Goal: Task Accomplishment & Management: Complete application form

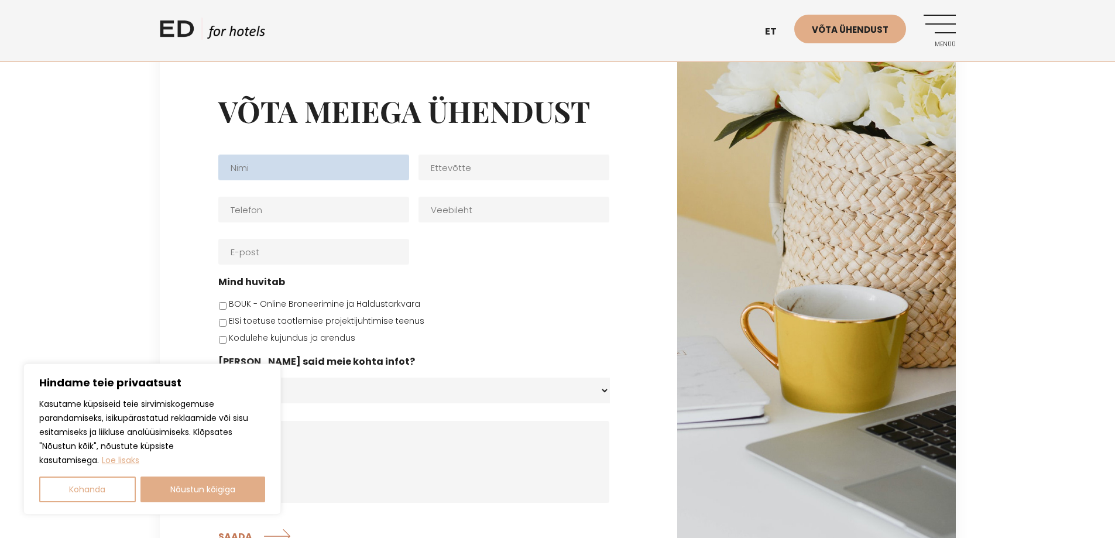
click at [259, 166] on input "Nimi *" at bounding box center [313, 168] width 191 height 26
type input "M"
type input "[PERSON_NAME]"
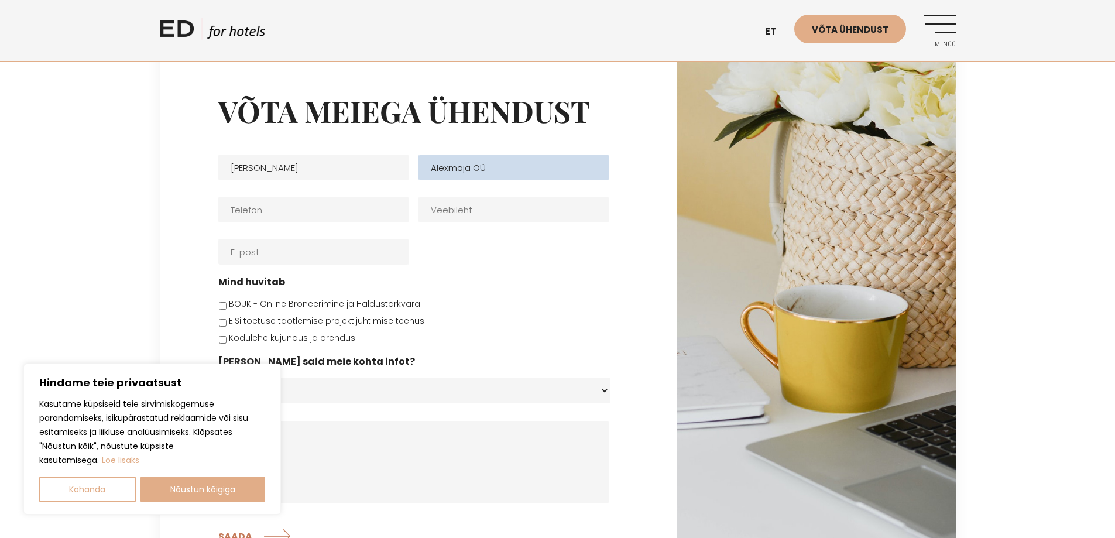
type input "Alexmaja OÜ"
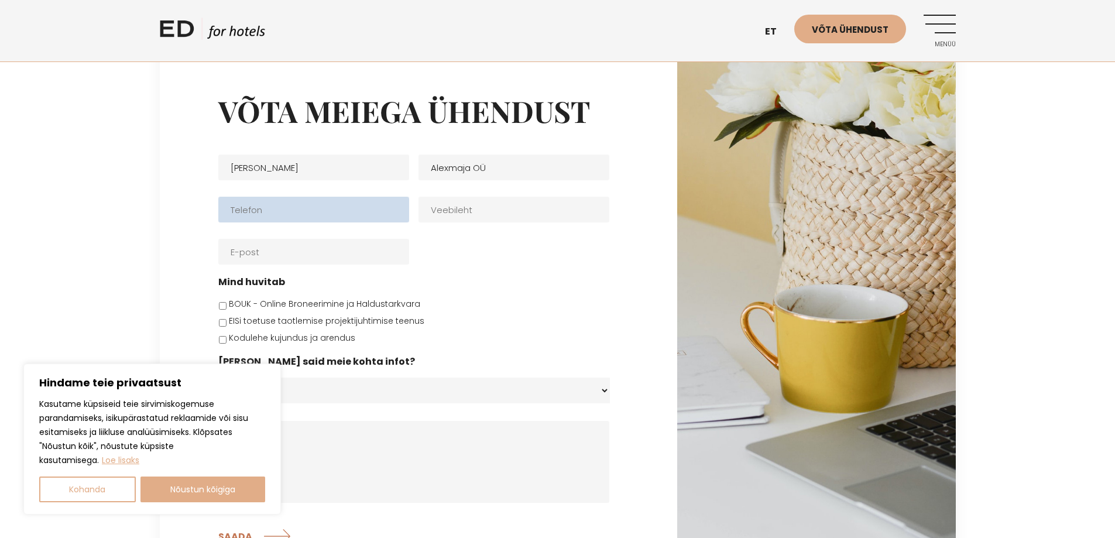
click at [249, 214] on input "Telefon *" at bounding box center [313, 210] width 191 height 26
type input "53484092"
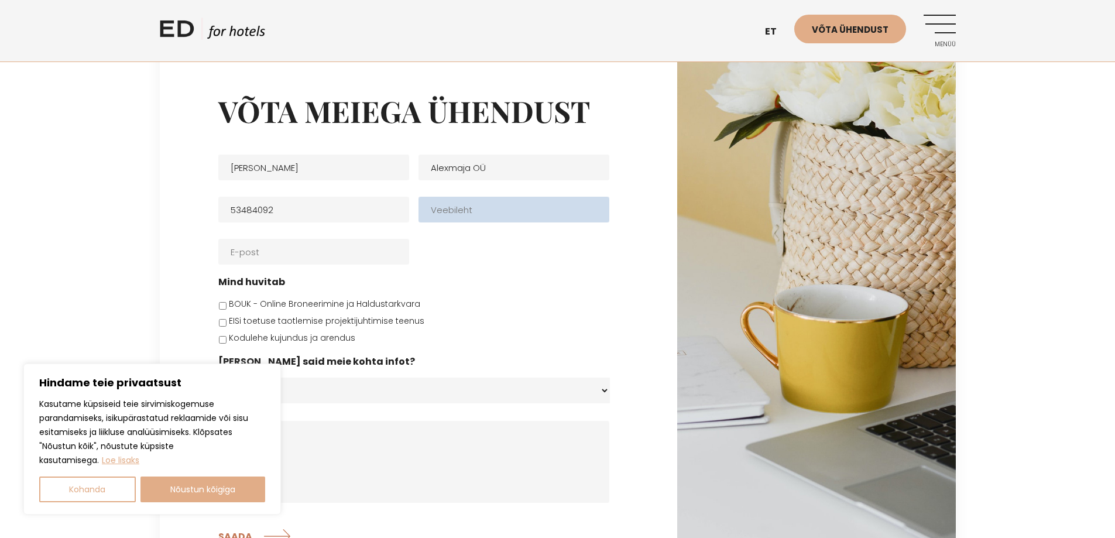
click at [451, 208] on input "Veebileht" at bounding box center [513, 210] width 191 height 26
type input "alexmaja.ee"
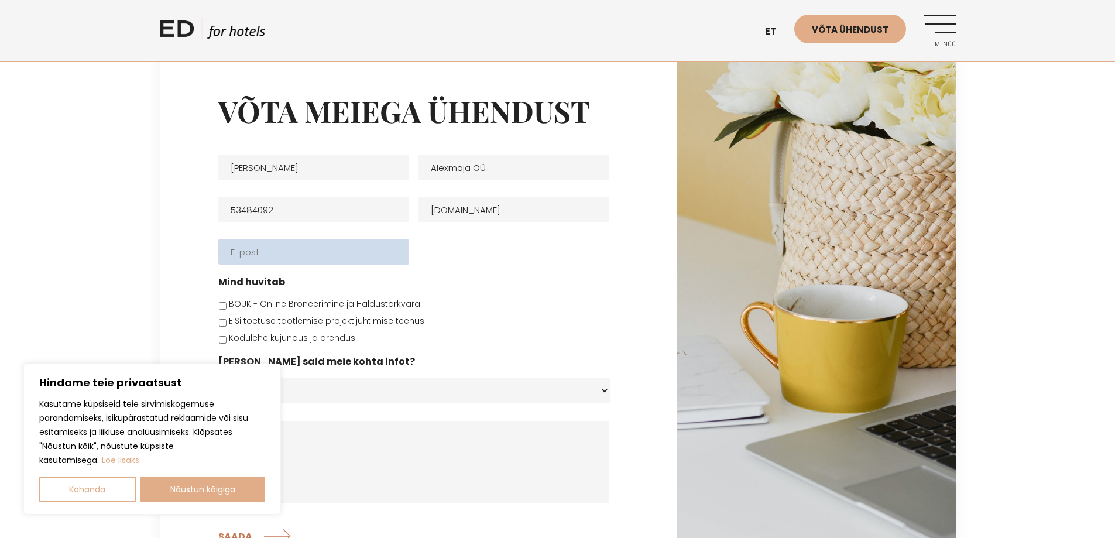
click at [275, 252] on input "E-post *" at bounding box center [313, 252] width 191 height 26
type input "info@alexmaja.ee"
click at [187, 290] on div "Võta meiega ühendust Nimi * Alar Kunder Ettevõtte Alexmaja OÜ Telefon * 5348409…" at bounding box center [418, 321] width 517 height 548
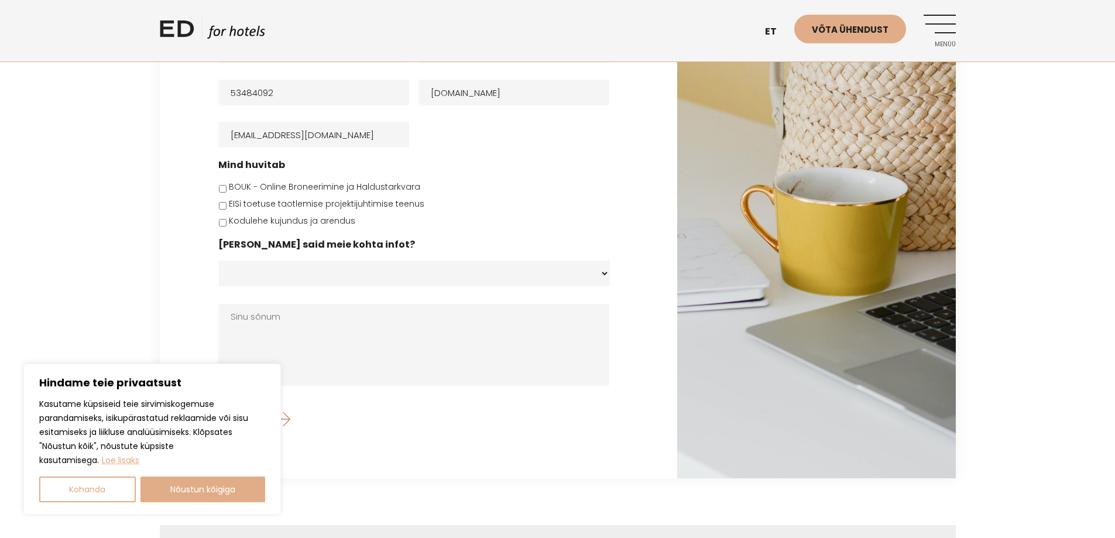
click at [221, 190] on input "BOUK - Online Broneerimine ja Haldustarkvara" at bounding box center [223, 189] width 8 height 8
checkbox input "true"
click at [220, 220] on input "Kodulehe kujundus ja arendus" at bounding box center [223, 223] width 8 height 8
checkbox input "true"
click at [289, 276] on select "Koduleht - Edhotels.com Facebook Instagram Googli otsing E-post Soovitati Muu" at bounding box center [414, 273] width 391 height 26
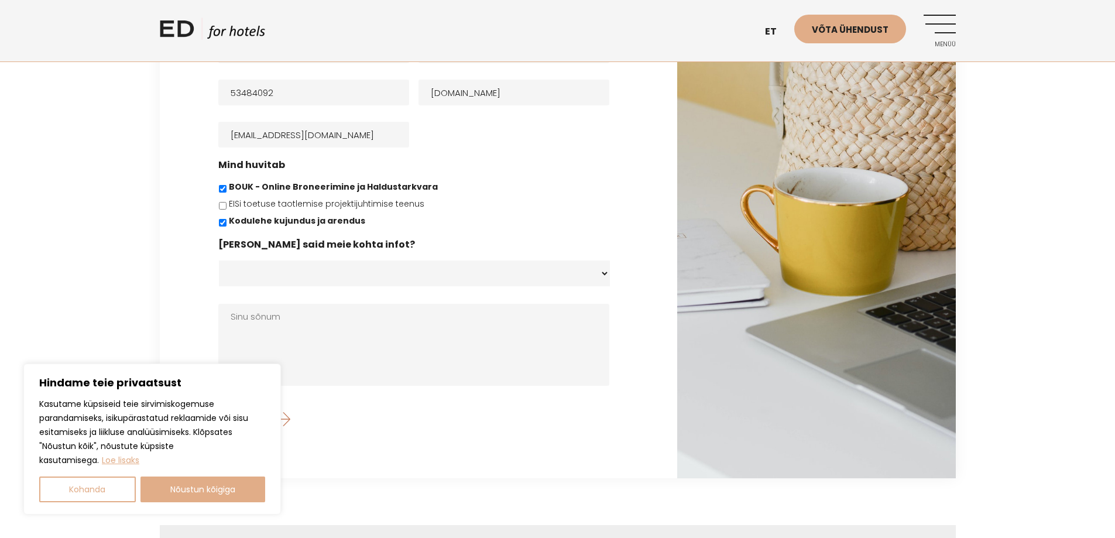
select select "E-post"
click at [219, 260] on select "Koduleht - Edhotels.com Facebook Instagram Googli otsing E-post Soovitati Muu" at bounding box center [414, 273] width 391 height 26
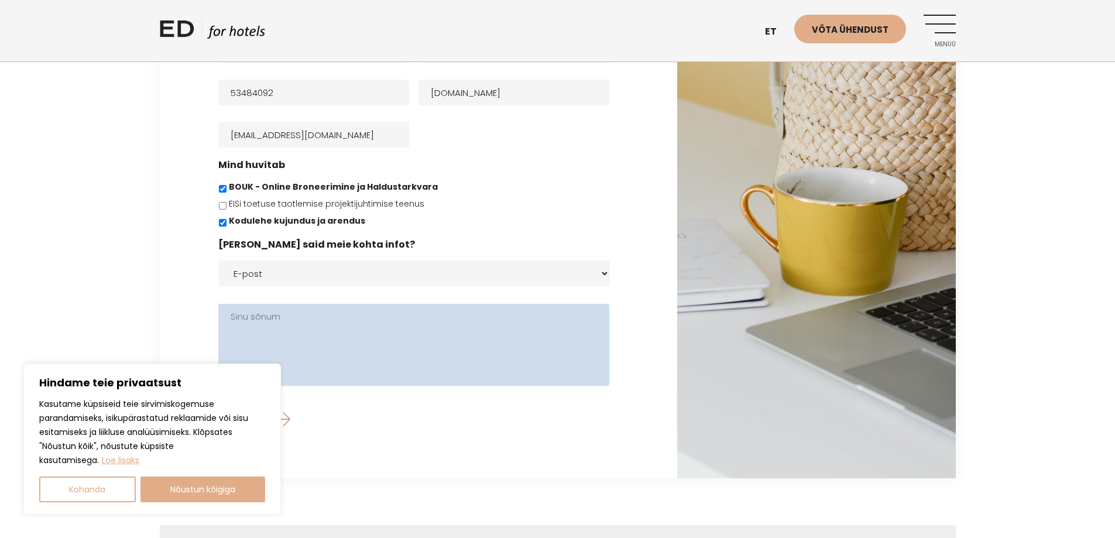
click at [248, 321] on textarea "Sinu sõnum" at bounding box center [413, 345] width 391 height 82
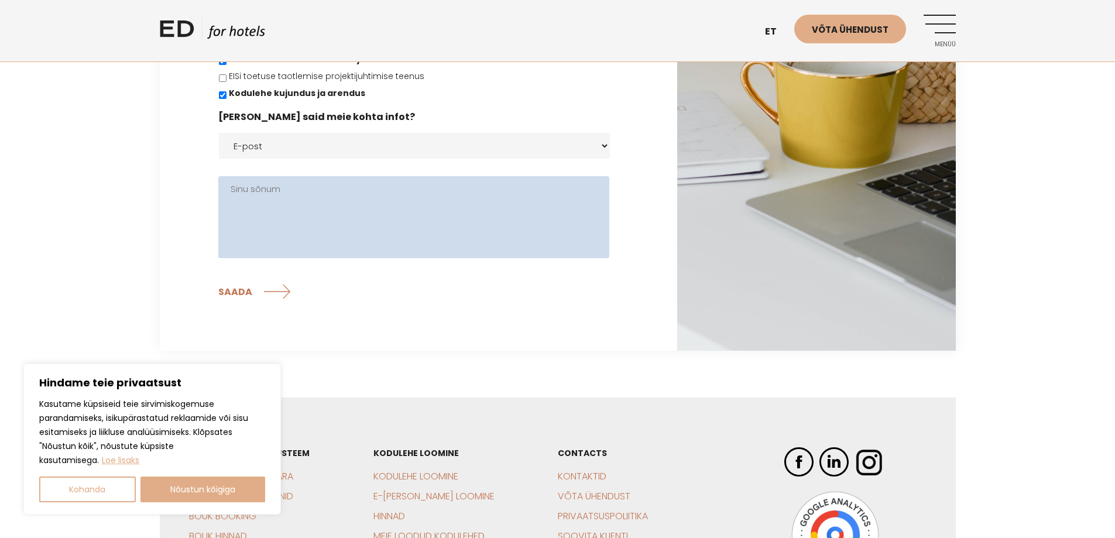
scroll to position [200, 0]
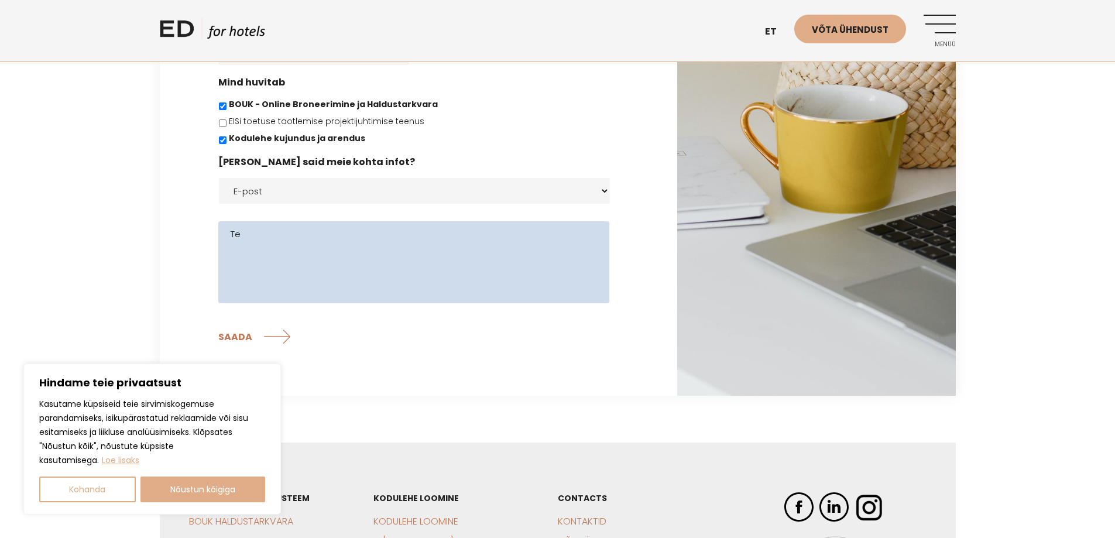
type textarea "T"
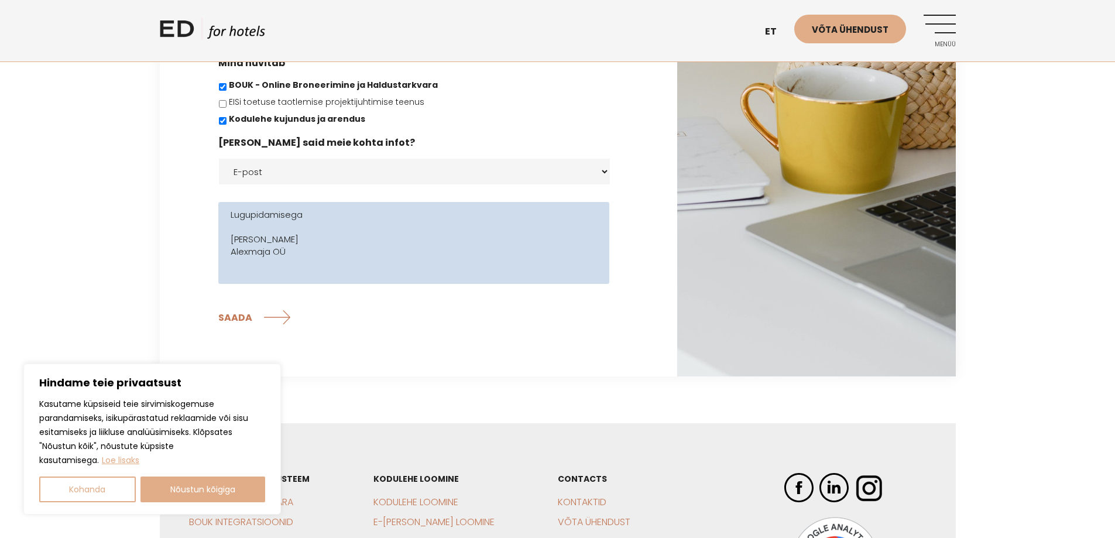
scroll to position [317, 0]
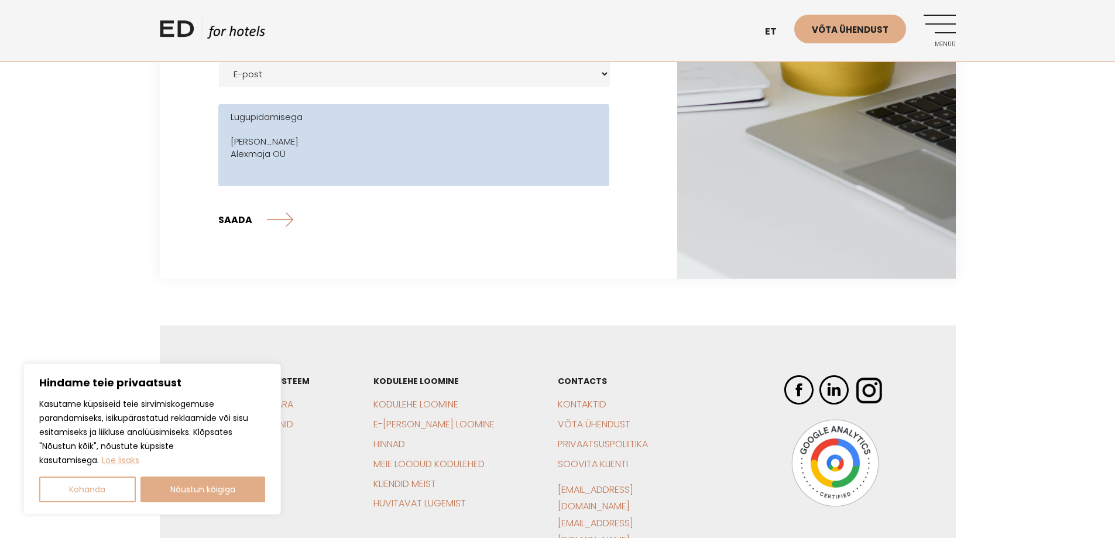
type textarea "Lugupidamisega Alar Kunder Alexmaja OÜ"
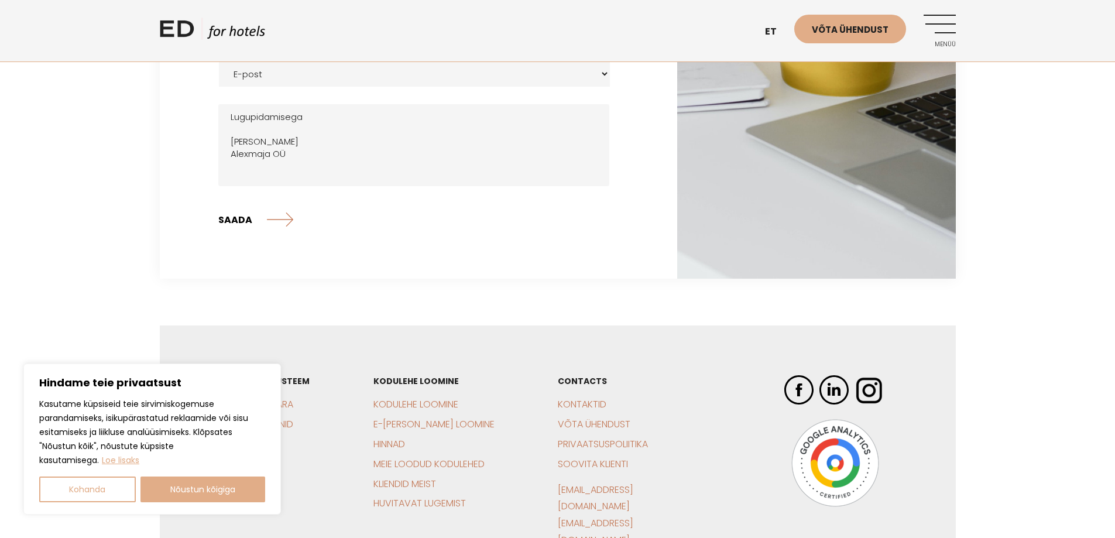
click at [232, 225] on input "SAADA" at bounding box center [255, 219] width 75 height 29
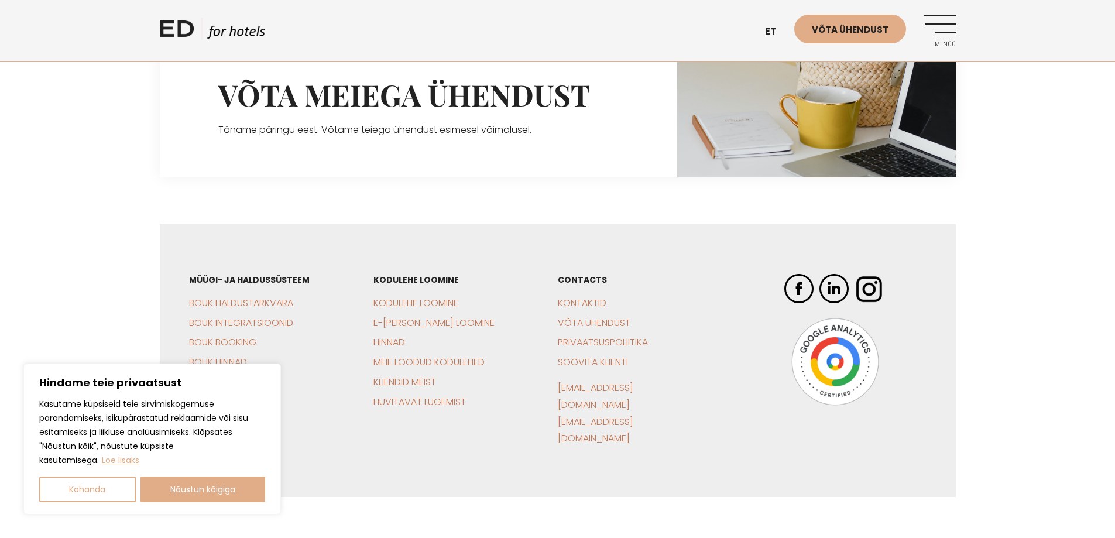
scroll to position [0, 0]
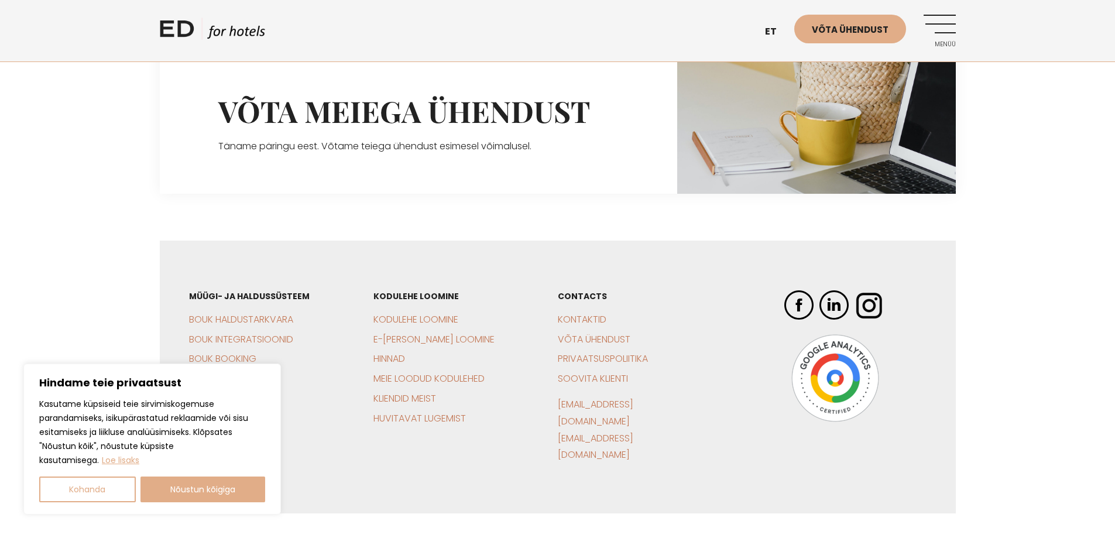
click at [188, 502] on div "Hindame teie privaatsust Kasutame küpsiseid teie sirvimiskogemuse parandamiseks…" at bounding box center [152, 438] width 258 height 151
click at [209, 488] on button "Nõustun kõigiga" at bounding box center [202, 489] width 125 height 26
checkbox input "true"
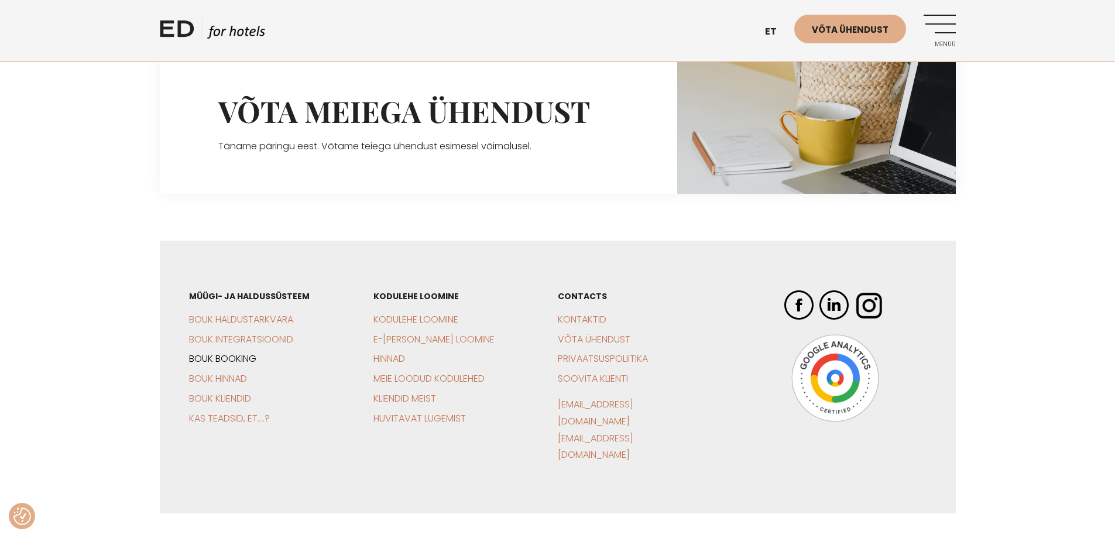
click at [226, 358] on link "BOUK Booking" at bounding box center [222, 358] width 67 height 13
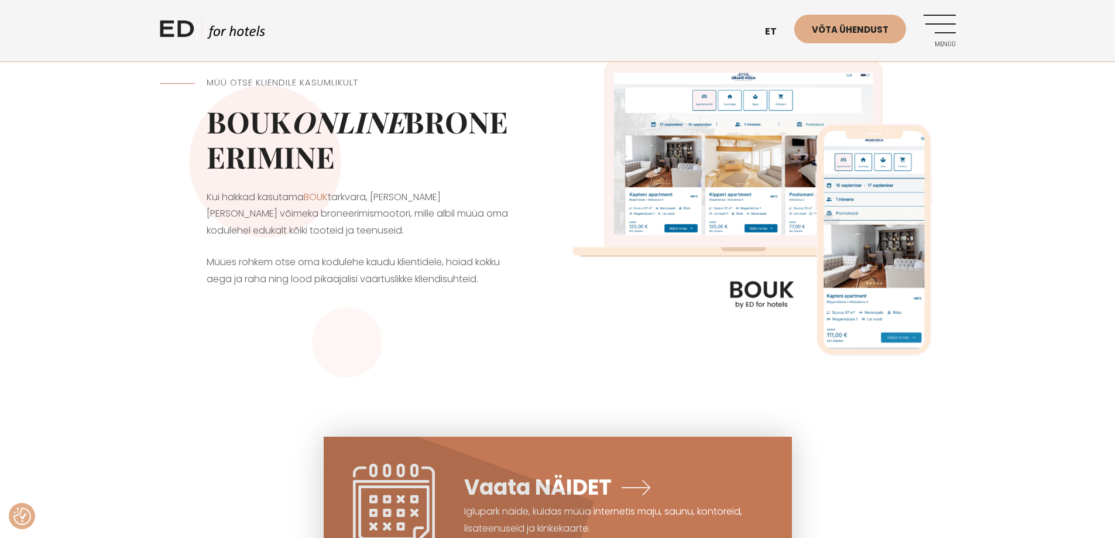
click at [957, 27] on div "ED HOTELS et EN Võta ühendust Menüü" at bounding box center [557, 30] width 819 height 61
click at [942, 26] on link "Menüü" at bounding box center [940, 31] width 32 height 32
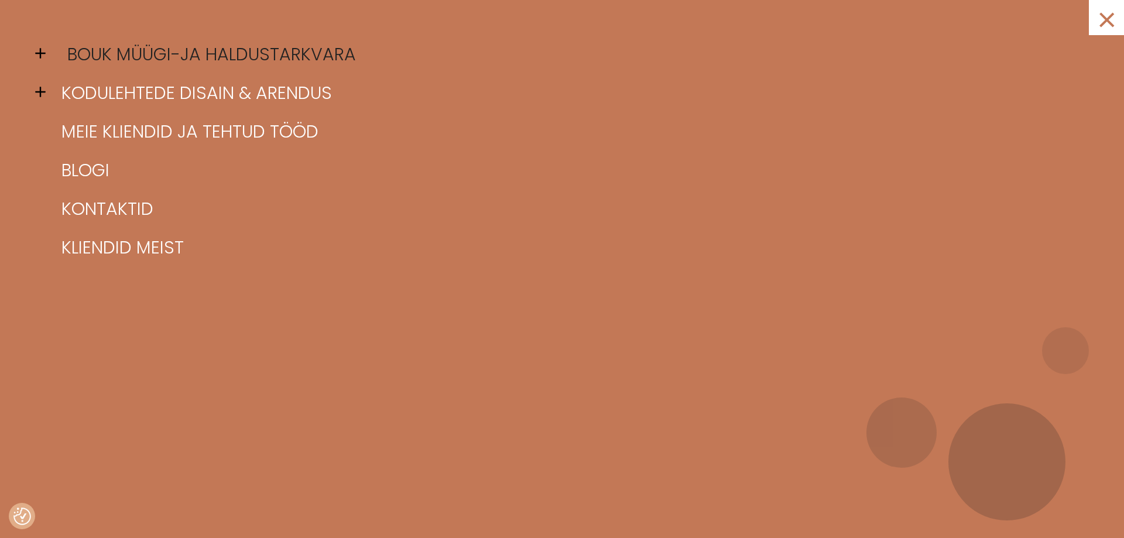
click at [214, 63] on link "BOUK müügi-ja haldustarkvara" at bounding box center [577, 54] width 1036 height 39
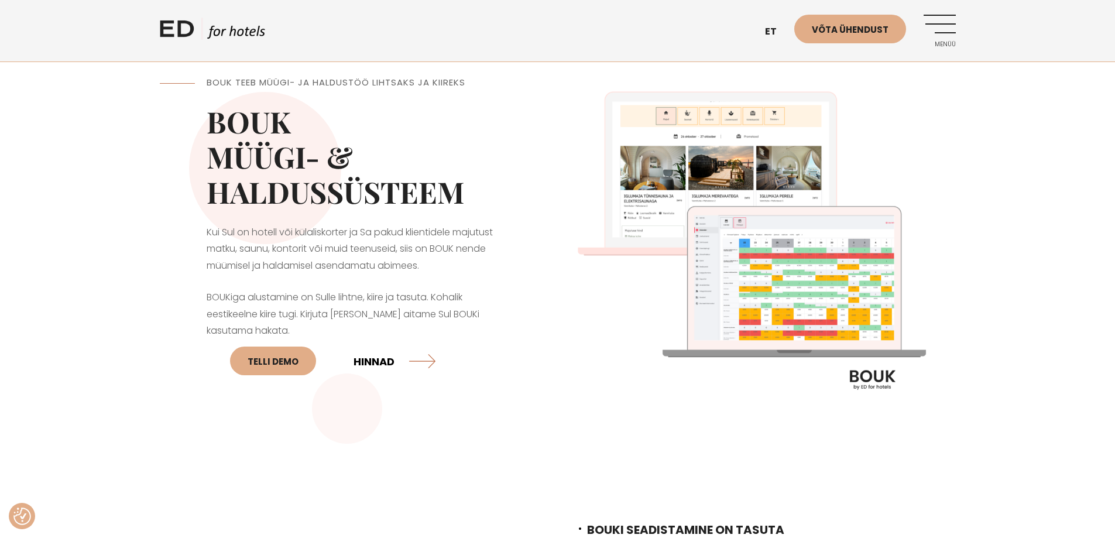
click at [372, 365] on link "HINNAD" at bounding box center [394, 360] width 82 height 31
